Goal: Task Accomplishment & Management: Complete application form

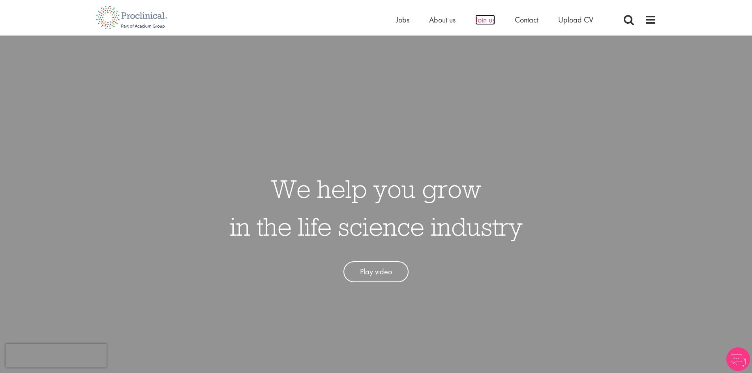
click at [485, 20] on span "Join us" at bounding box center [485, 20] width 20 height 10
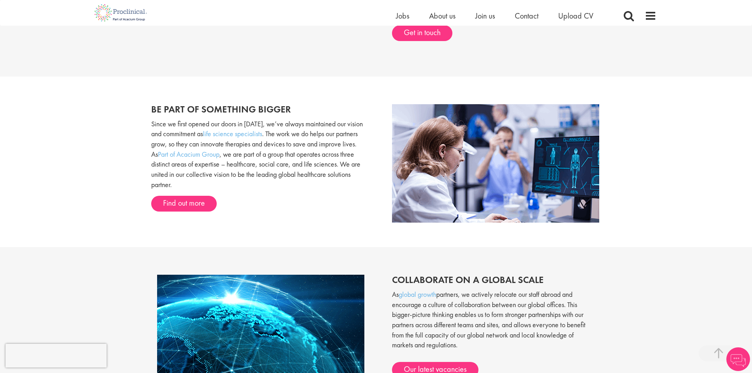
scroll to position [473, 0]
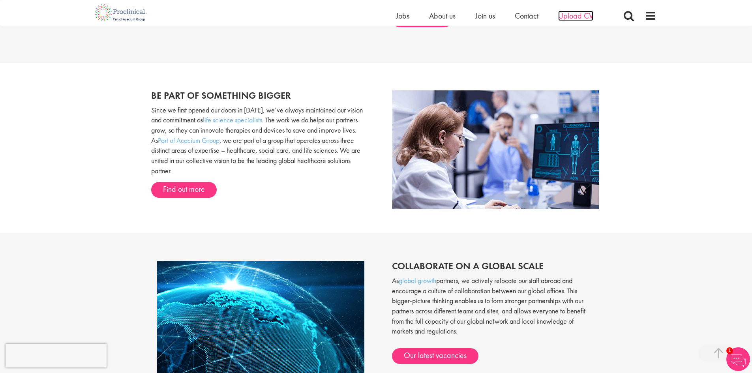
click at [586, 15] on span "Upload CV" at bounding box center [575, 16] width 35 height 10
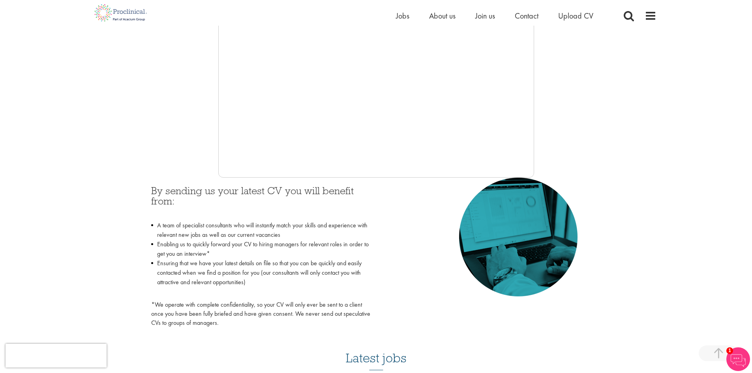
scroll to position [237, 0]
